Goal: Check status: Verify the current state of an ongoing process or item

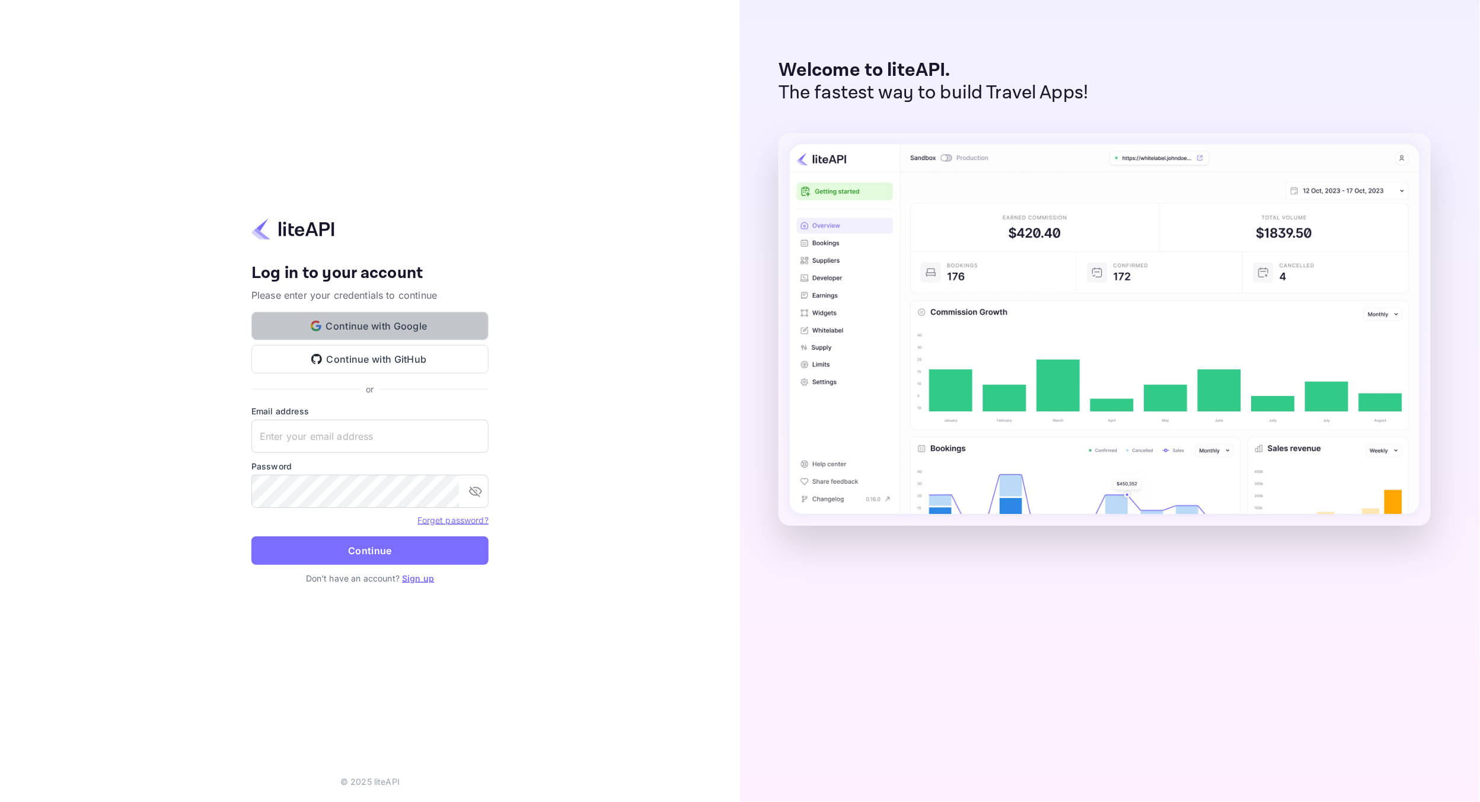
click at [404, 336] on button "Continue with Google" at bounding box center [369, 326] width 237 height 28
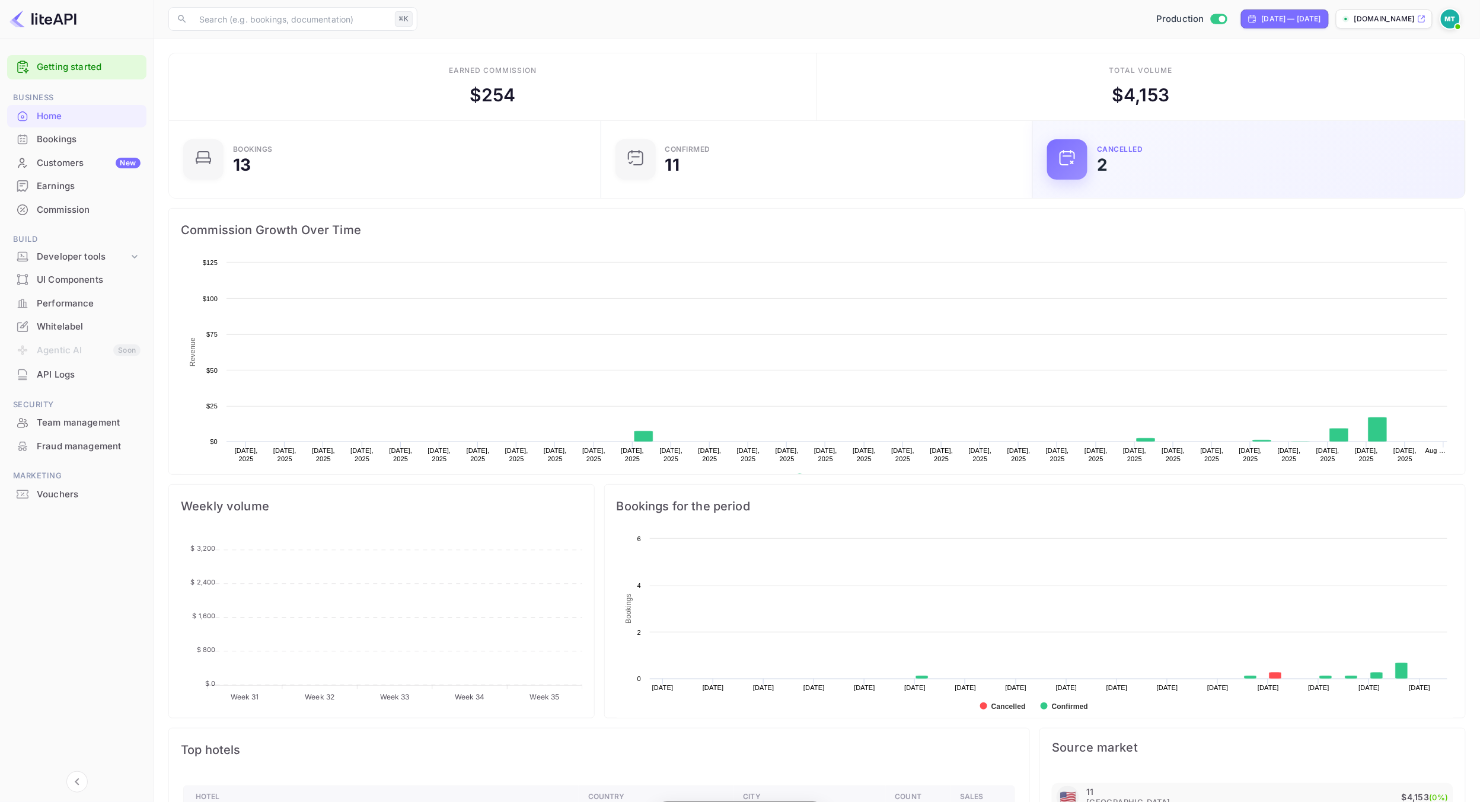
scroll to position [193, 425]
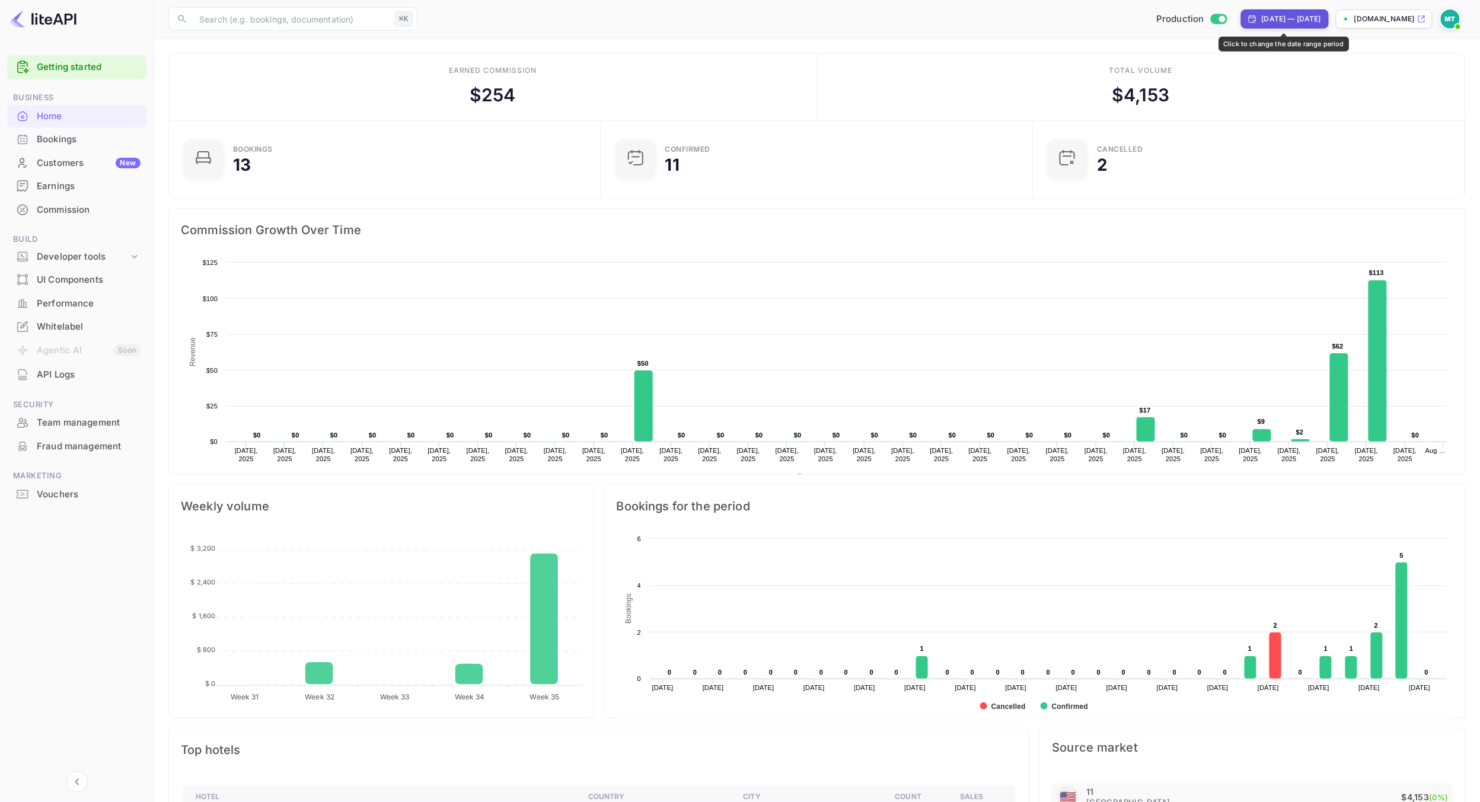
click at [1287, 18] on div "[DATE] — [DATE]" at bounding box center [1291, 19] width 59 height 11
select select "6"
select select "2025"
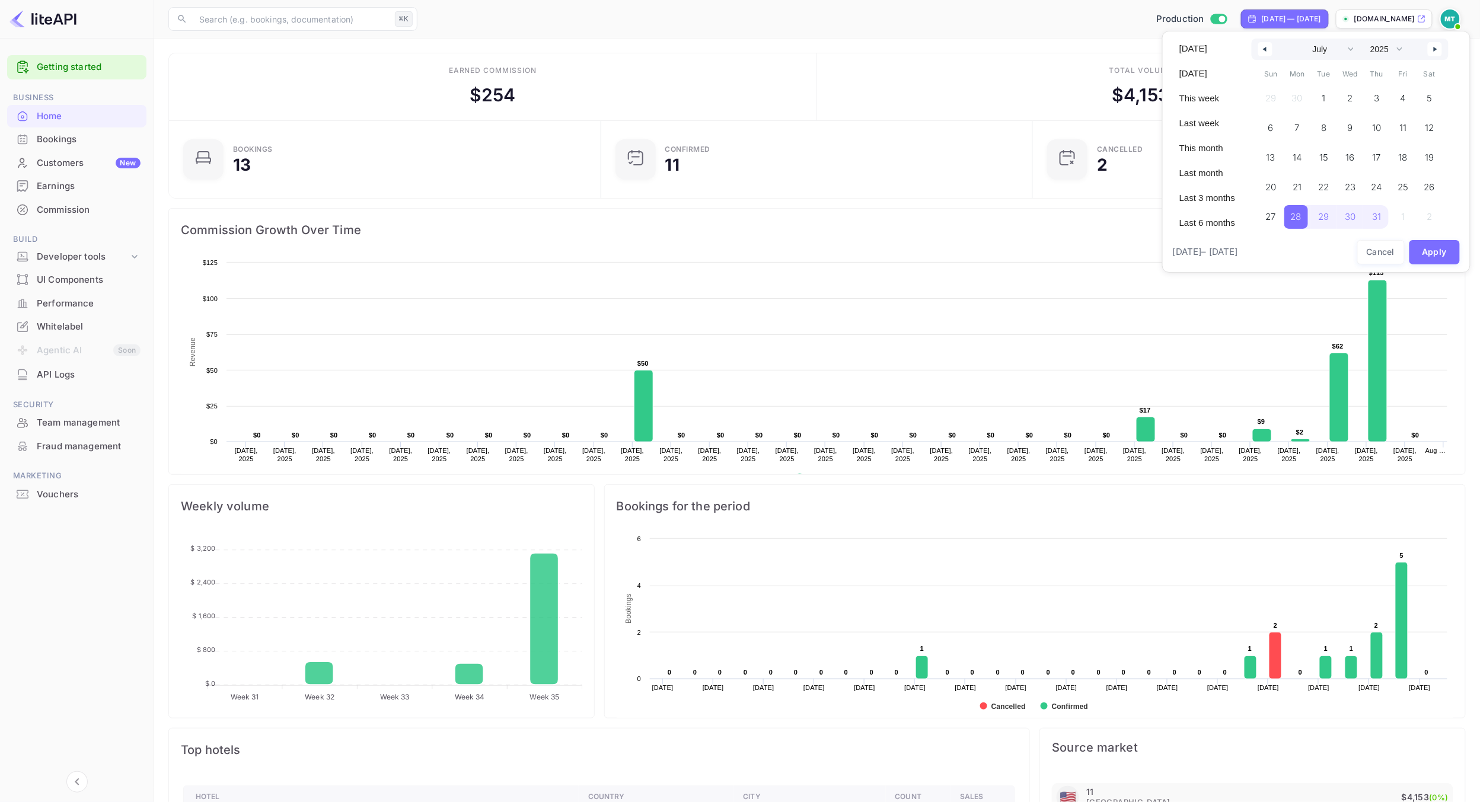
click at [1434, 47] on icon "button" at bounding box center [1437, 49] width 6 height 5
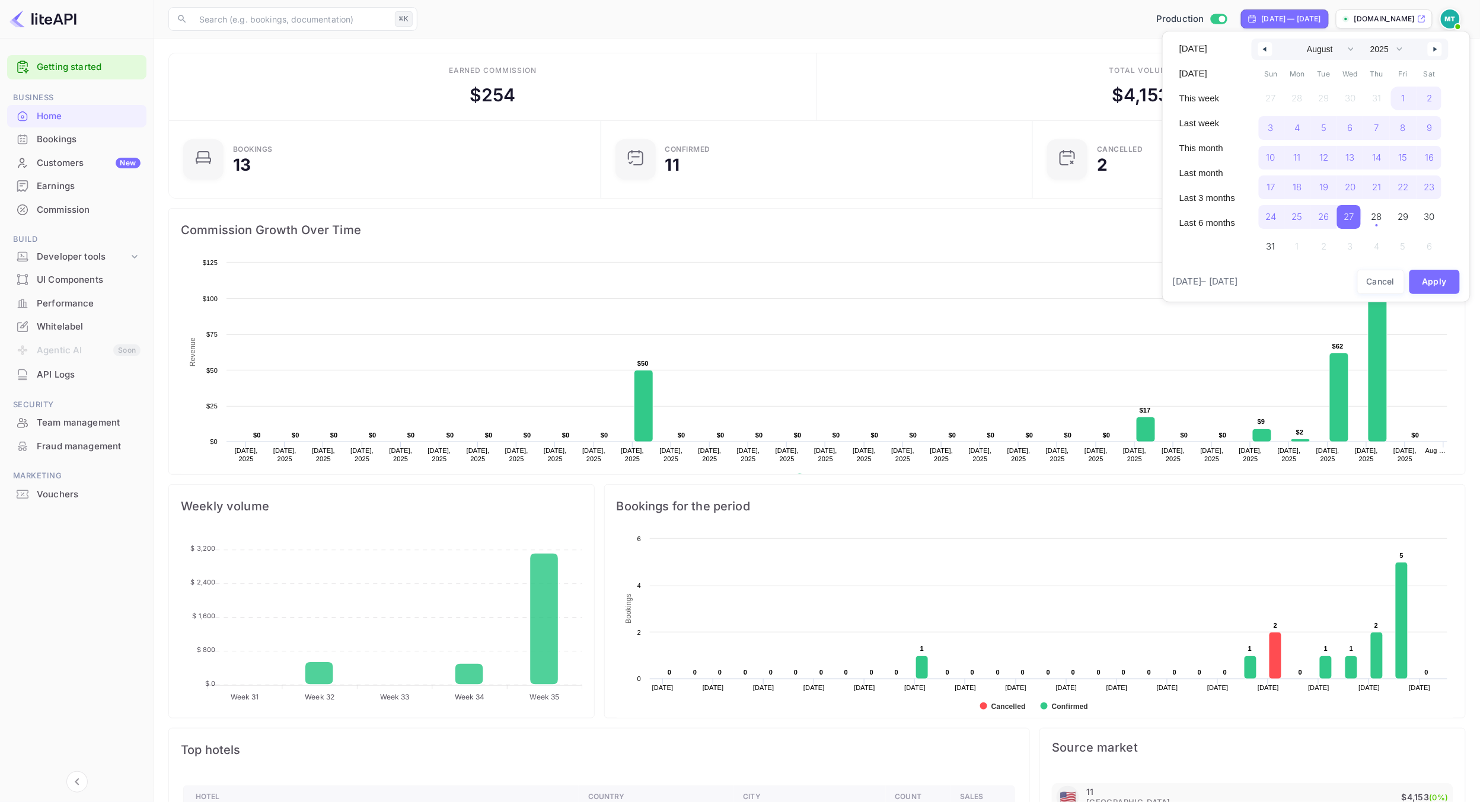
click at [1434, 47] on icon "button" at bounding box center [1437, 49] width 6 height 5
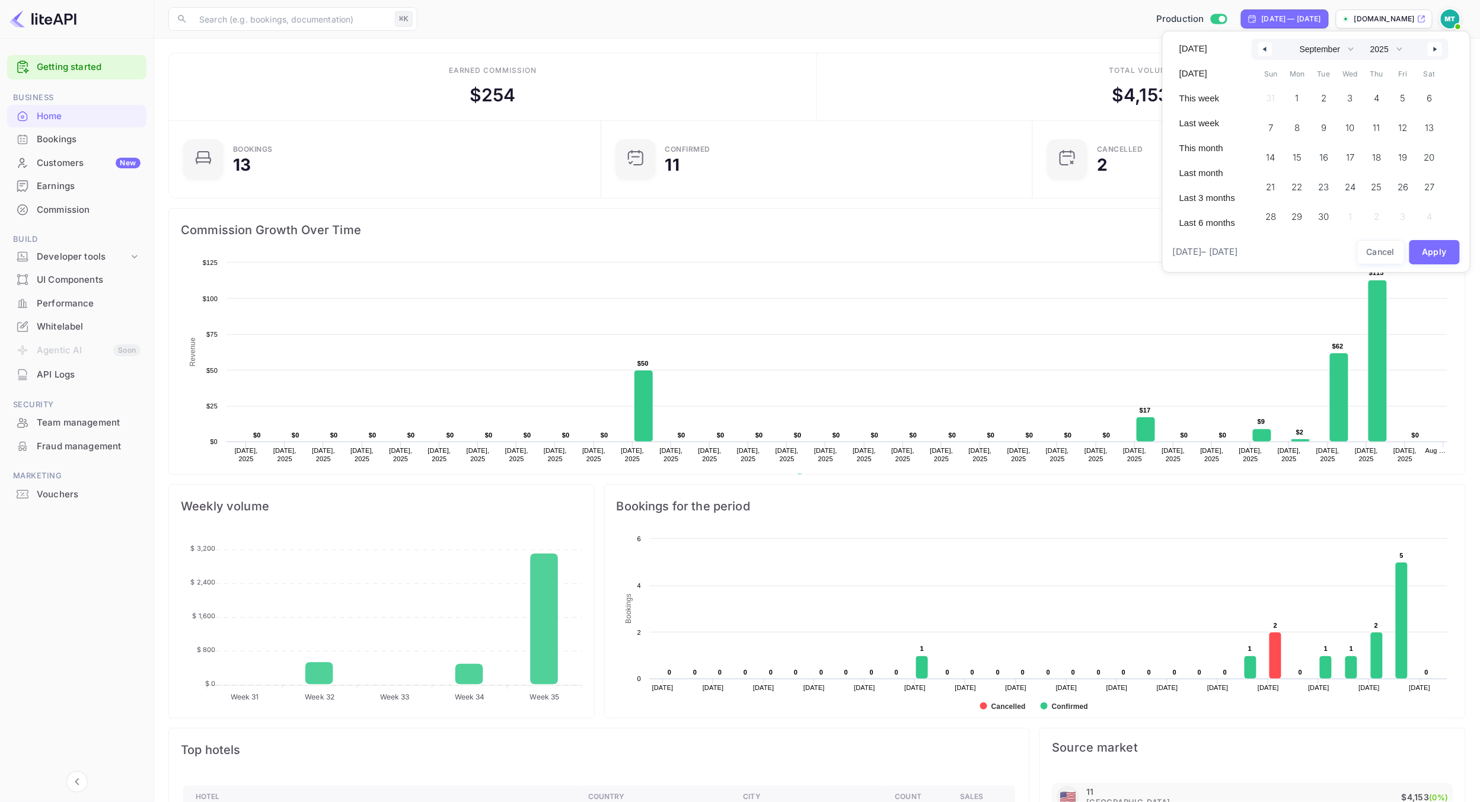
click at [1259, 52] on button "button" at bounding box center [1265, 49] width 14 height 14
click at [1399, 98] on span "1" at bounding box center [1402, 99] width 24 height 24
click at [1372, 222] on span "28" at bounding box center [1375, 216] width 11 height 21
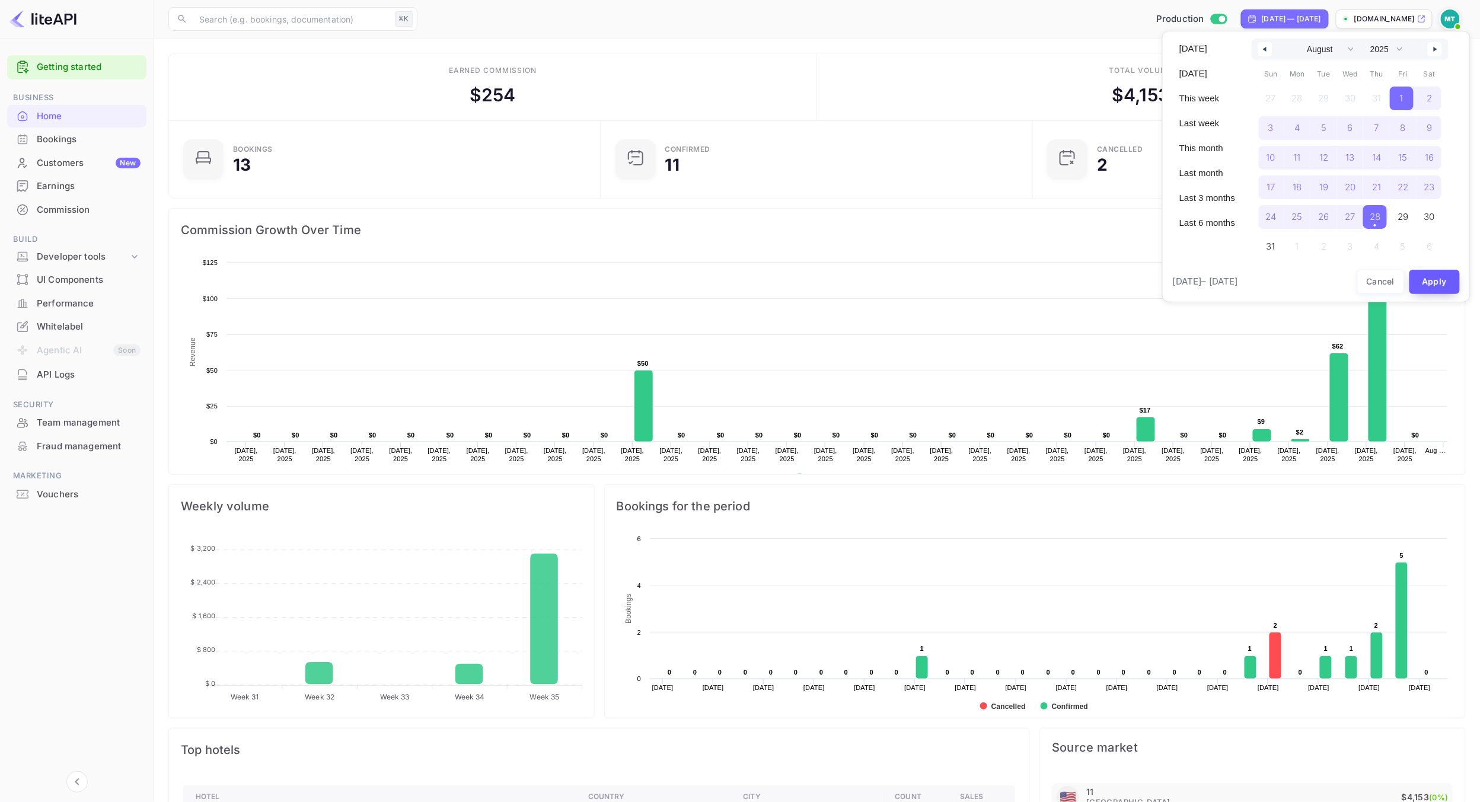
click at [1444, 283] on button "Apply" at bounding box center [1434, 282] width 51 height 24
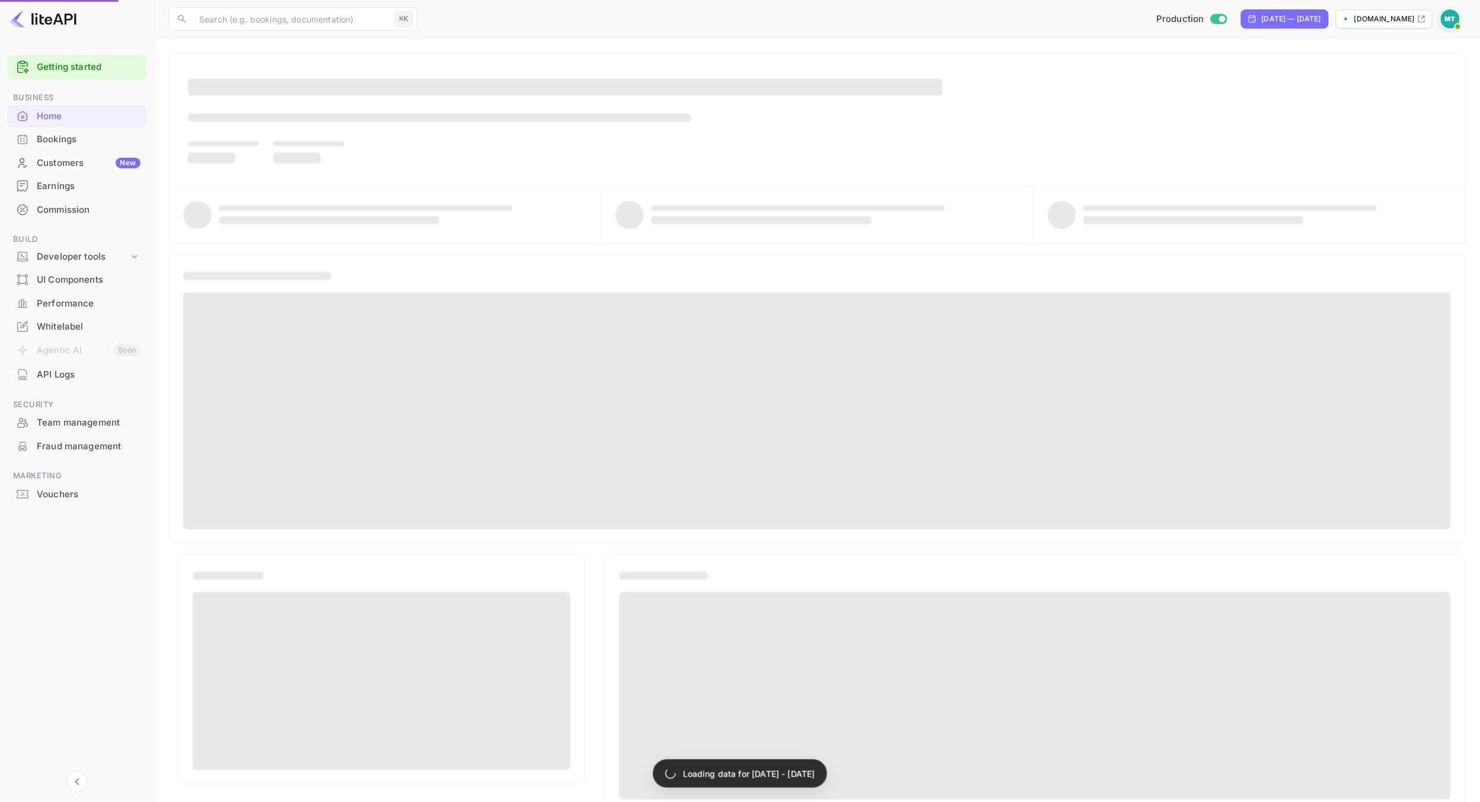
select select "6"
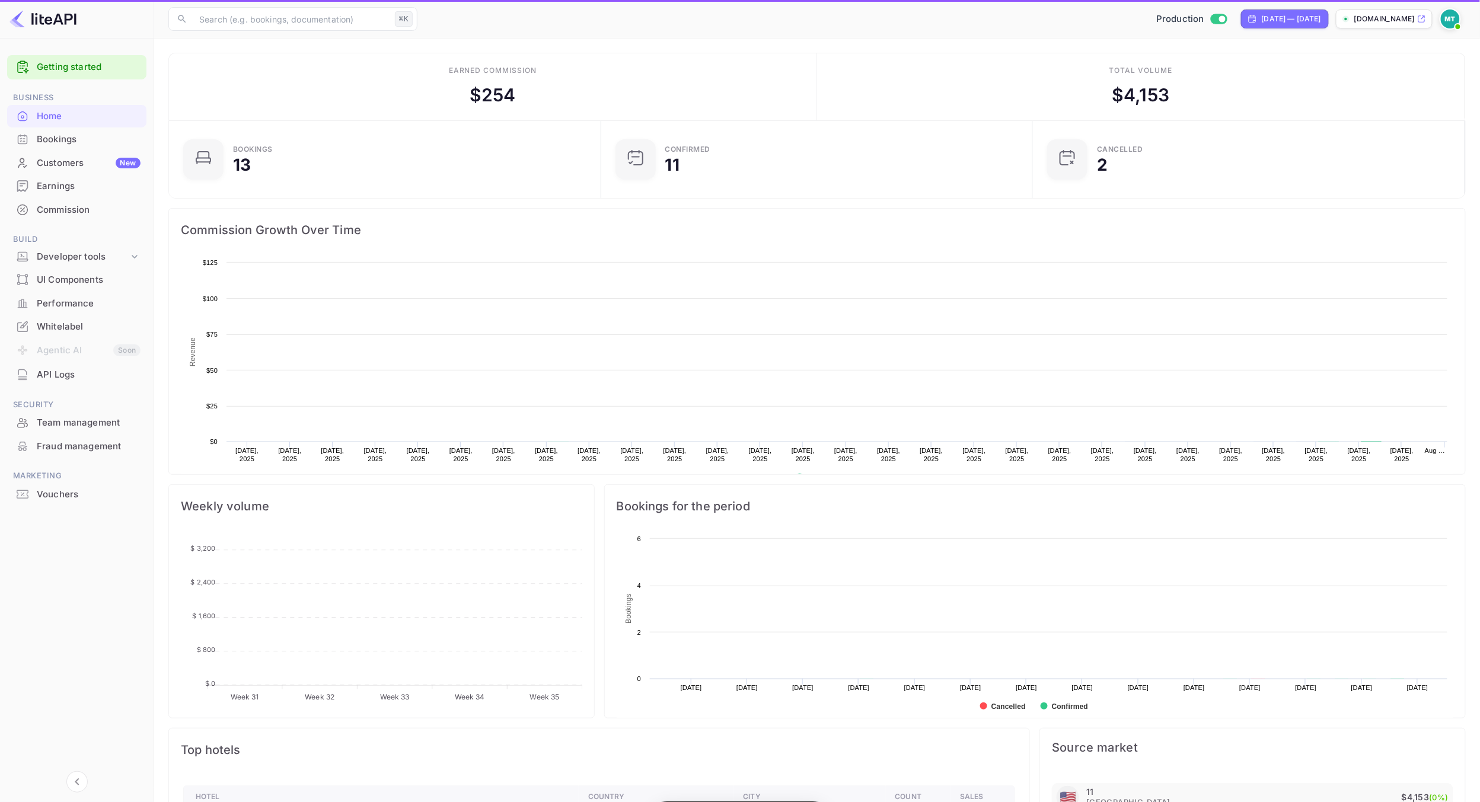
scroll to position [193, 425]
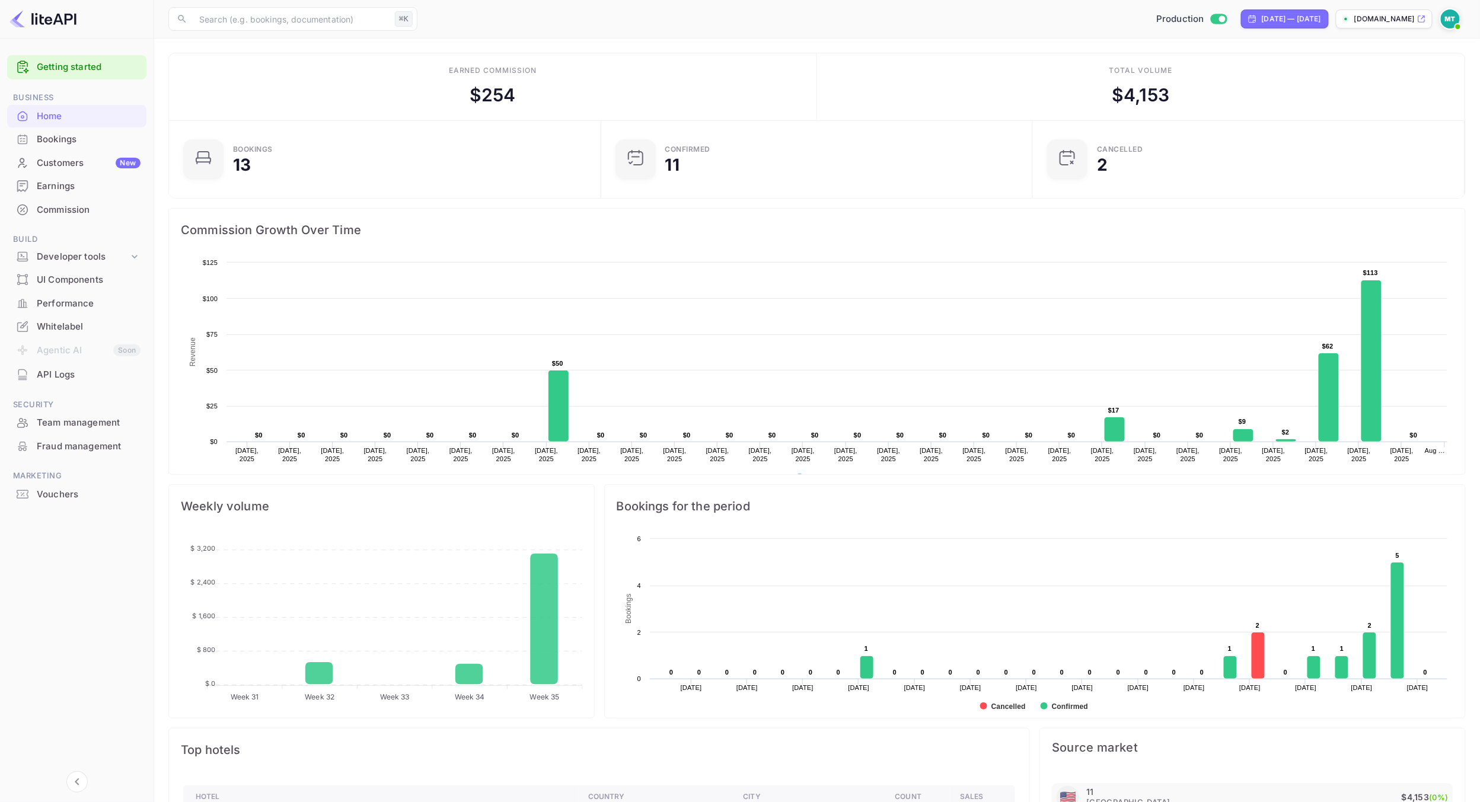
drag, startPoint x: 476, startPoint y: 96, endPoint x: 543, endPoint y: 98, distance: 67.6
click at [543, 98] on div "Earned commission $ 254" at bounding box center [493, 86] width 648 height 67
click at [486, 17] on div "Production [DATE] — [DATE] [DOMAIN_NAME]" at bounding box center [943, 18] width 1043 height 21
